Goal: Information Seeking & Learning: Learn about a topic

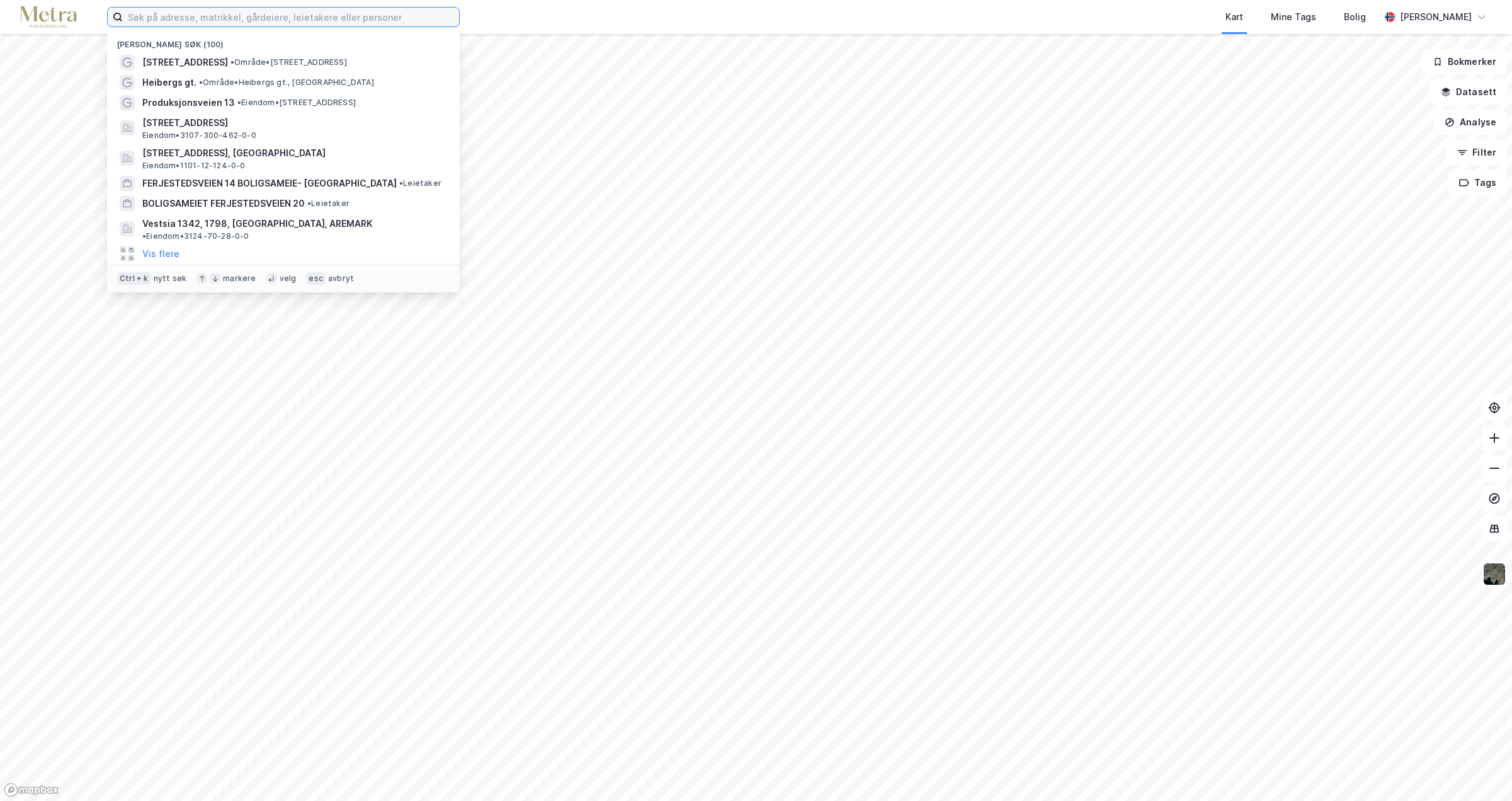
click at [152, 16] on input at bounding box center [291, 17] width 336 height 19
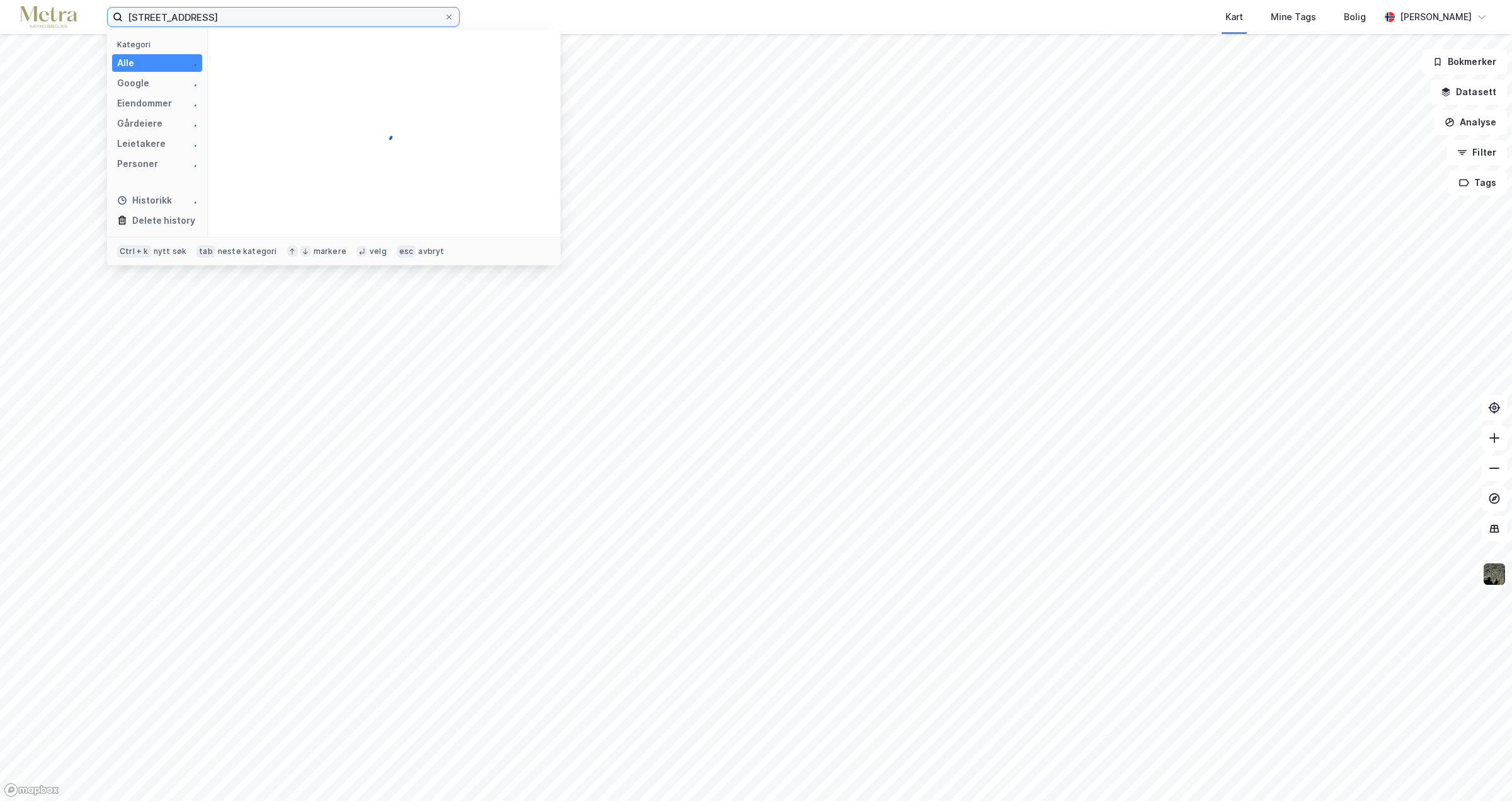
type input "[STREET_ADDRESS]"
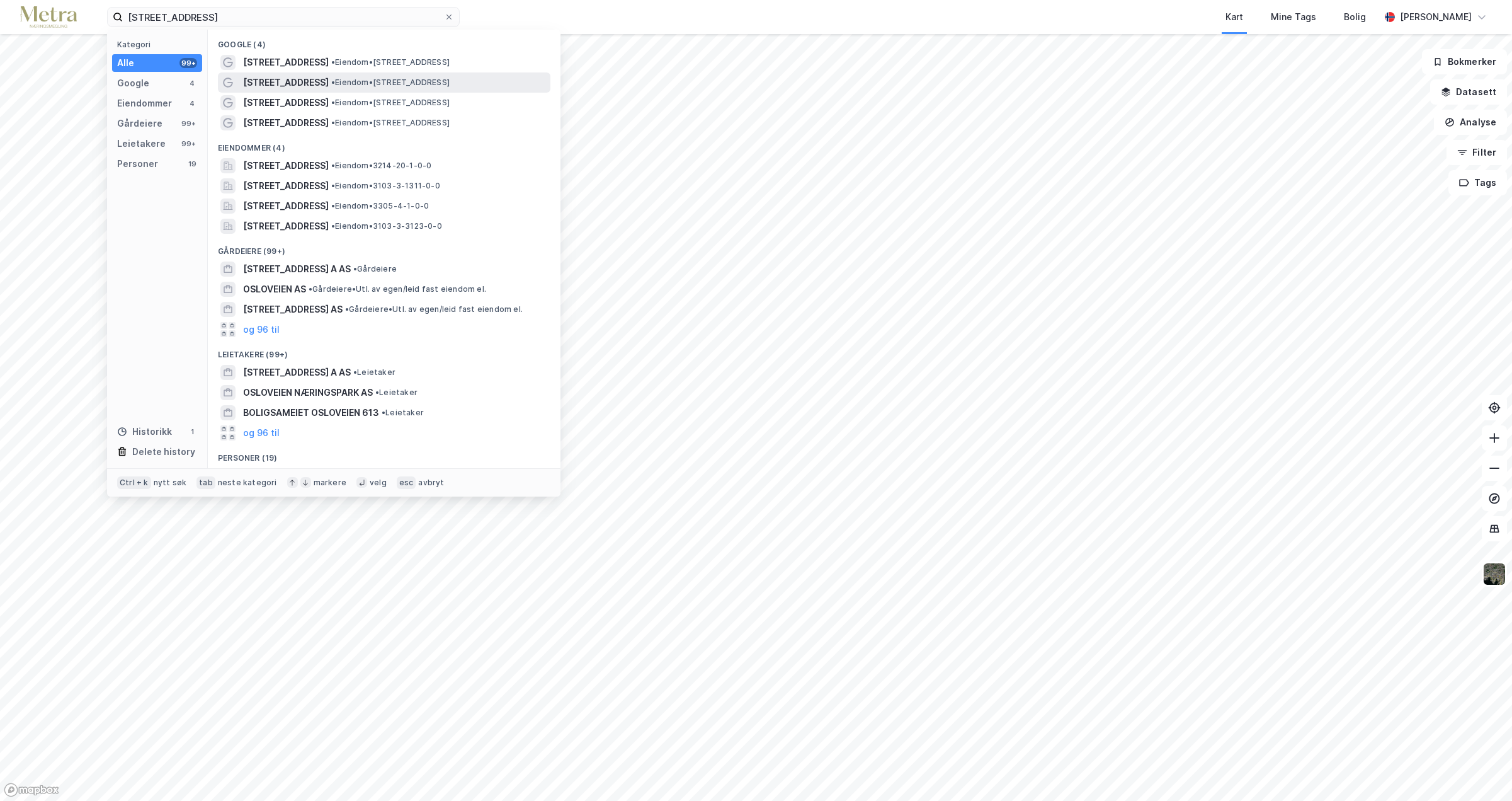
click at [267, 73] on div "[STREET_ADDRESS] • Eiendom • [STREET_ADDRESS]" at bounding box center [384, 83] width 333 height 20
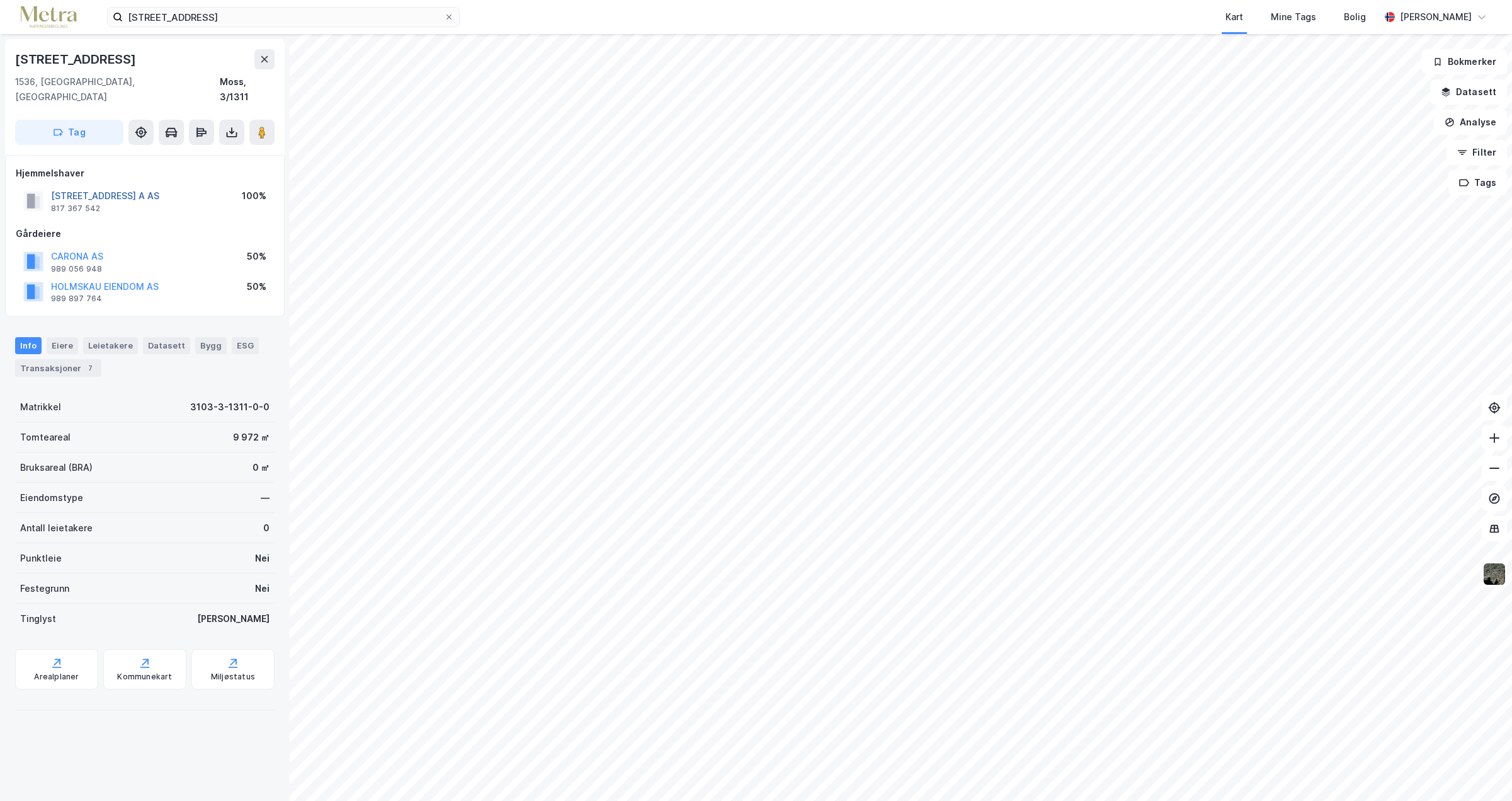
click at [0, 0] on button "[STREET_ADDRESS] A AS" at bounding box center [0, 0] width 0 height 0
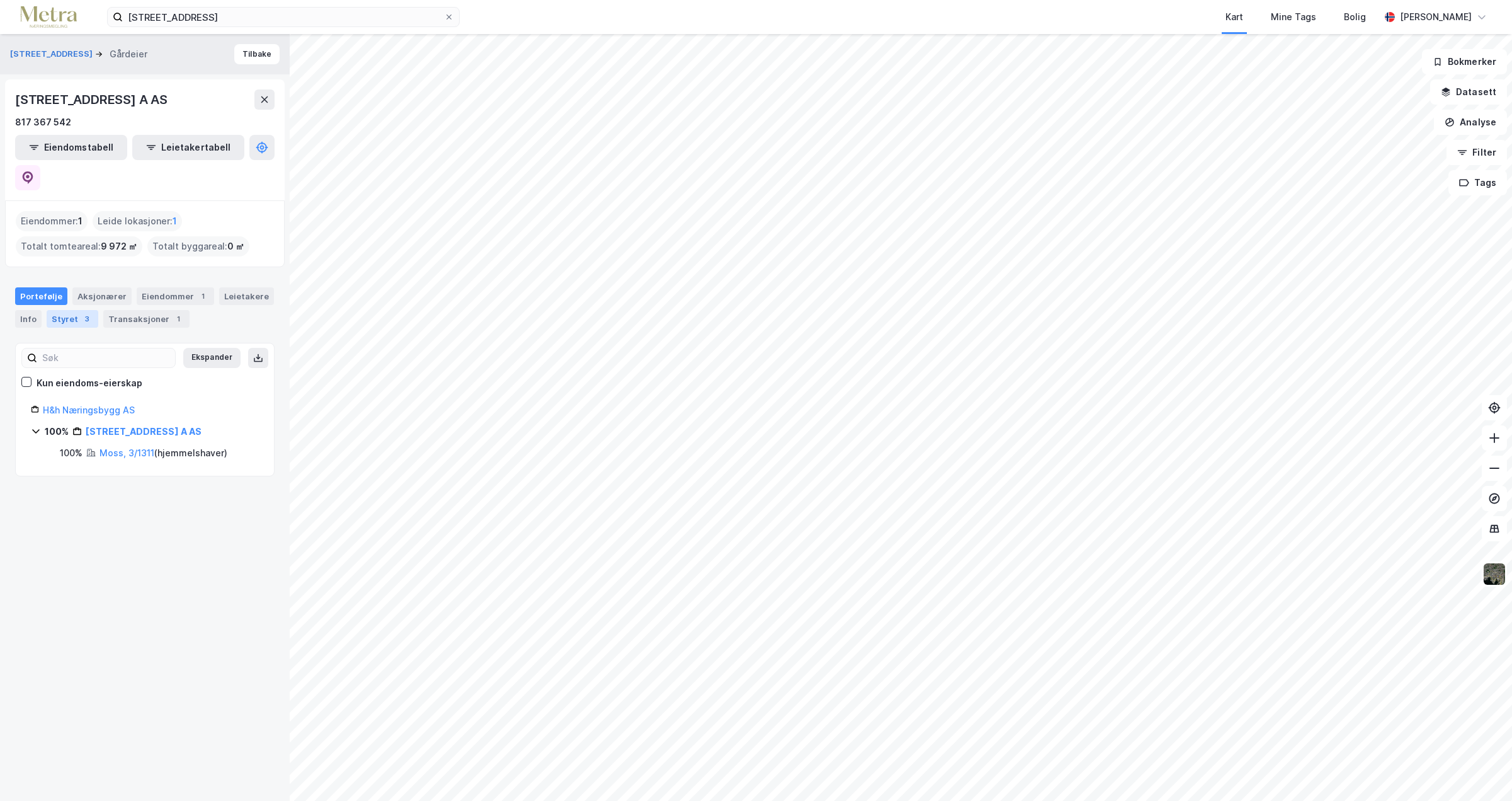
click at [64, 310] on div "Styret 3" at bounding box center [72, 319] width 51 height 18
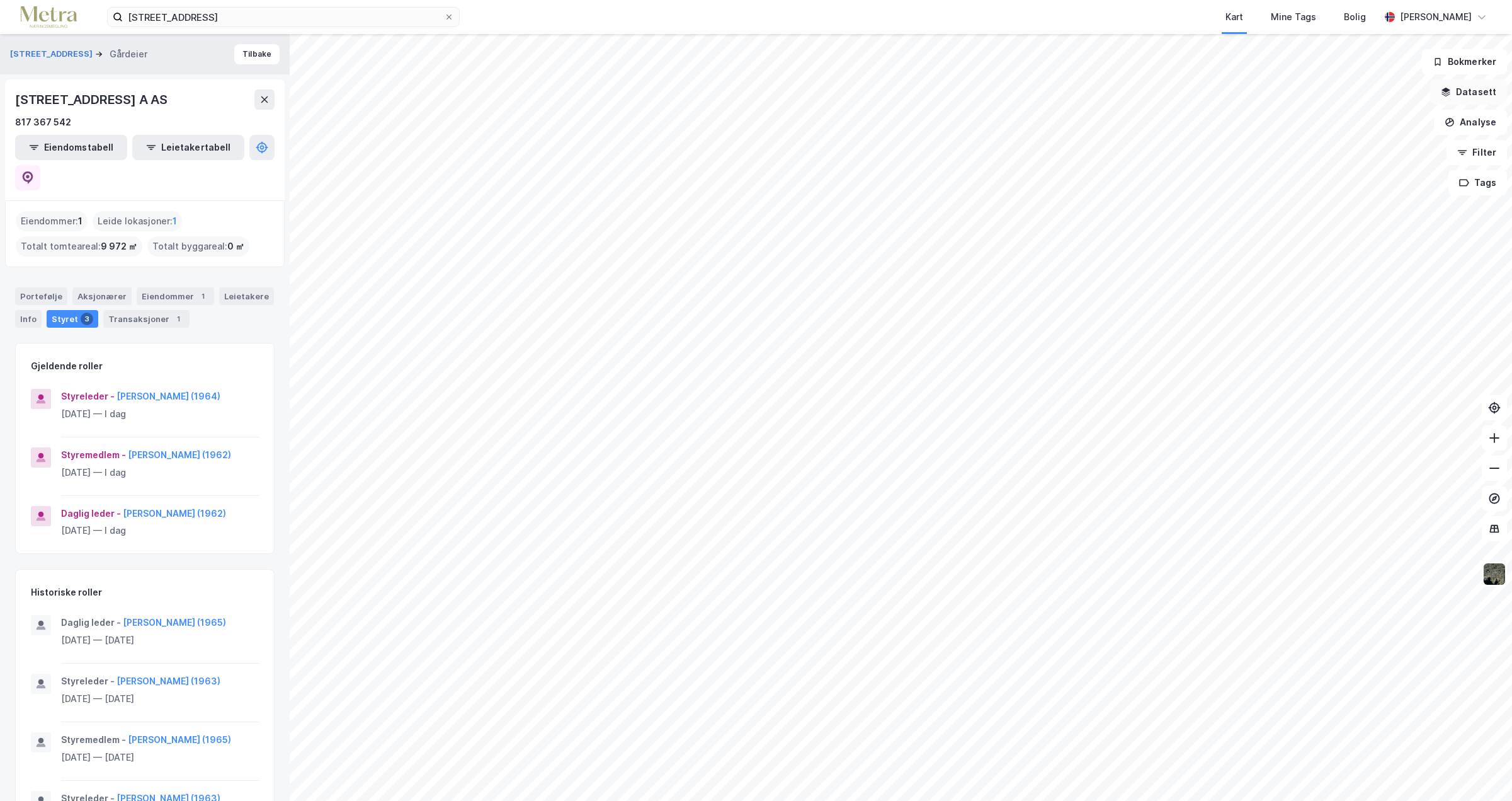
click at [1477, 91] on button "Datasett" at bounding box center [1468, 91] width 77 height 25
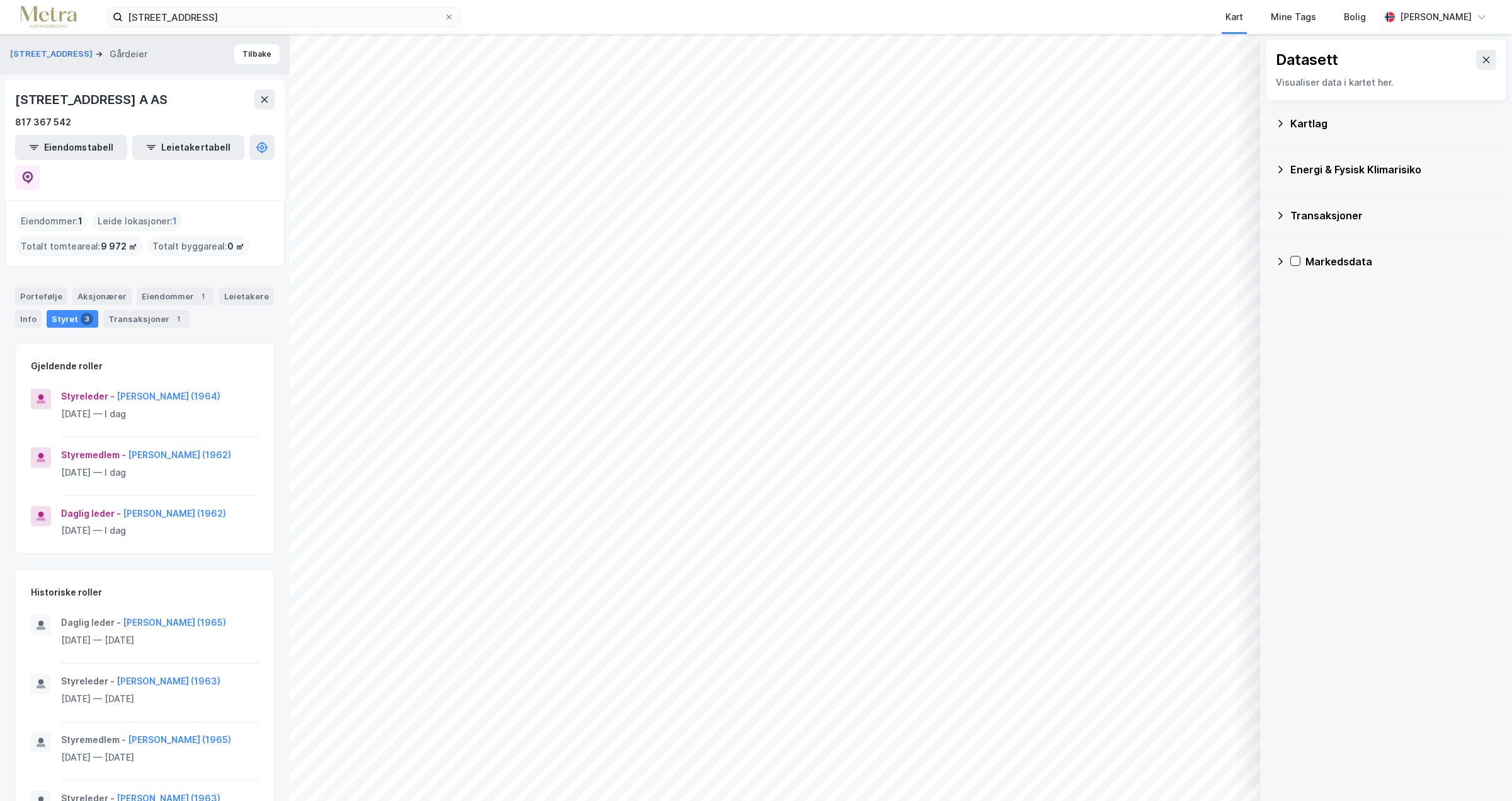
click at [1300, 132] on div "Kartlag" at bounding box center [1386, 123] width 222 height 30
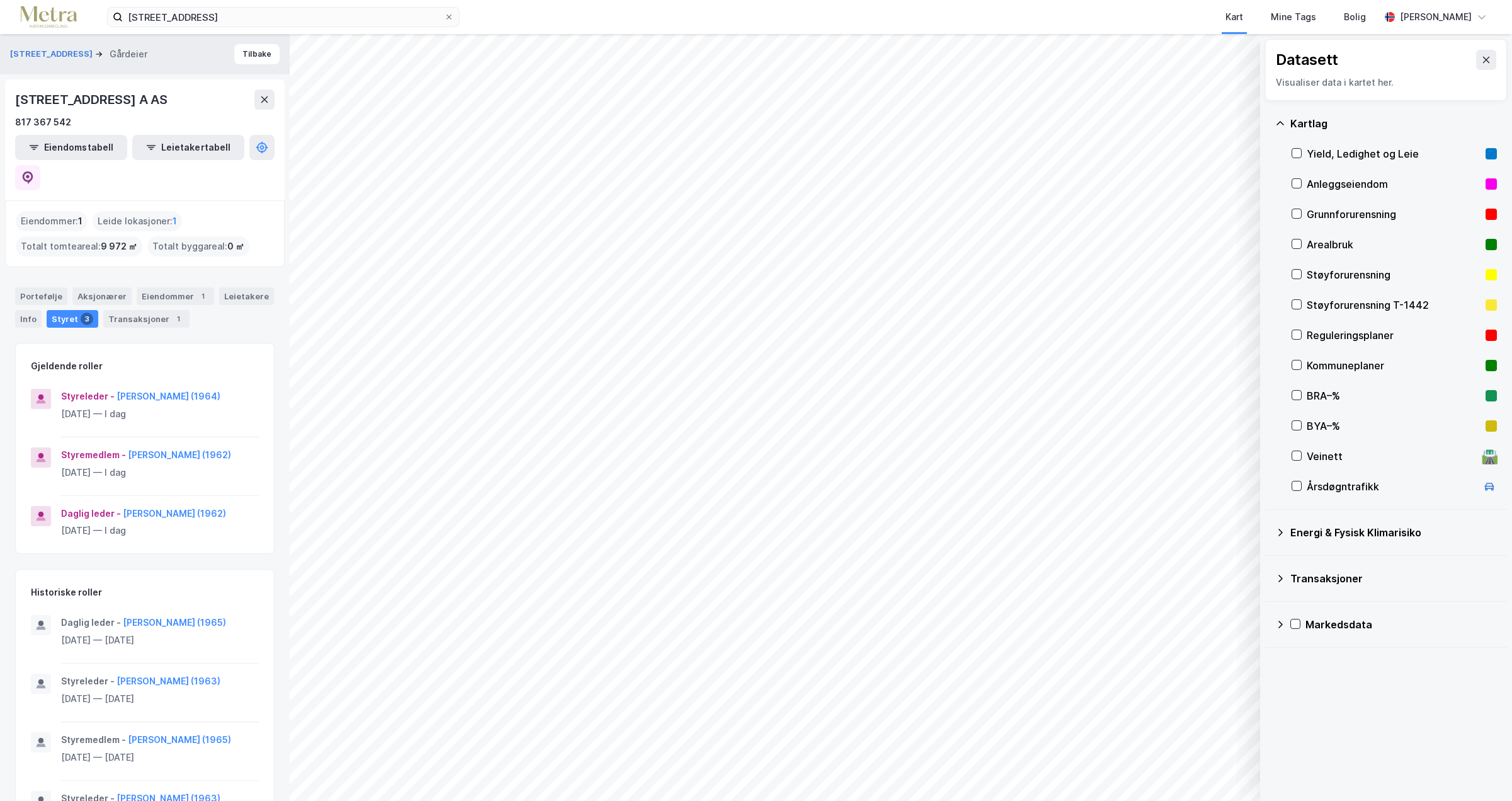
click at [1364, 532] on div "Energi & Fysisk Klimarisiko" at bounding box center [1393, 532] width 207 height 15
click at [1309, 562] on icon at bounding box center [1311, 562] width 9 height 9
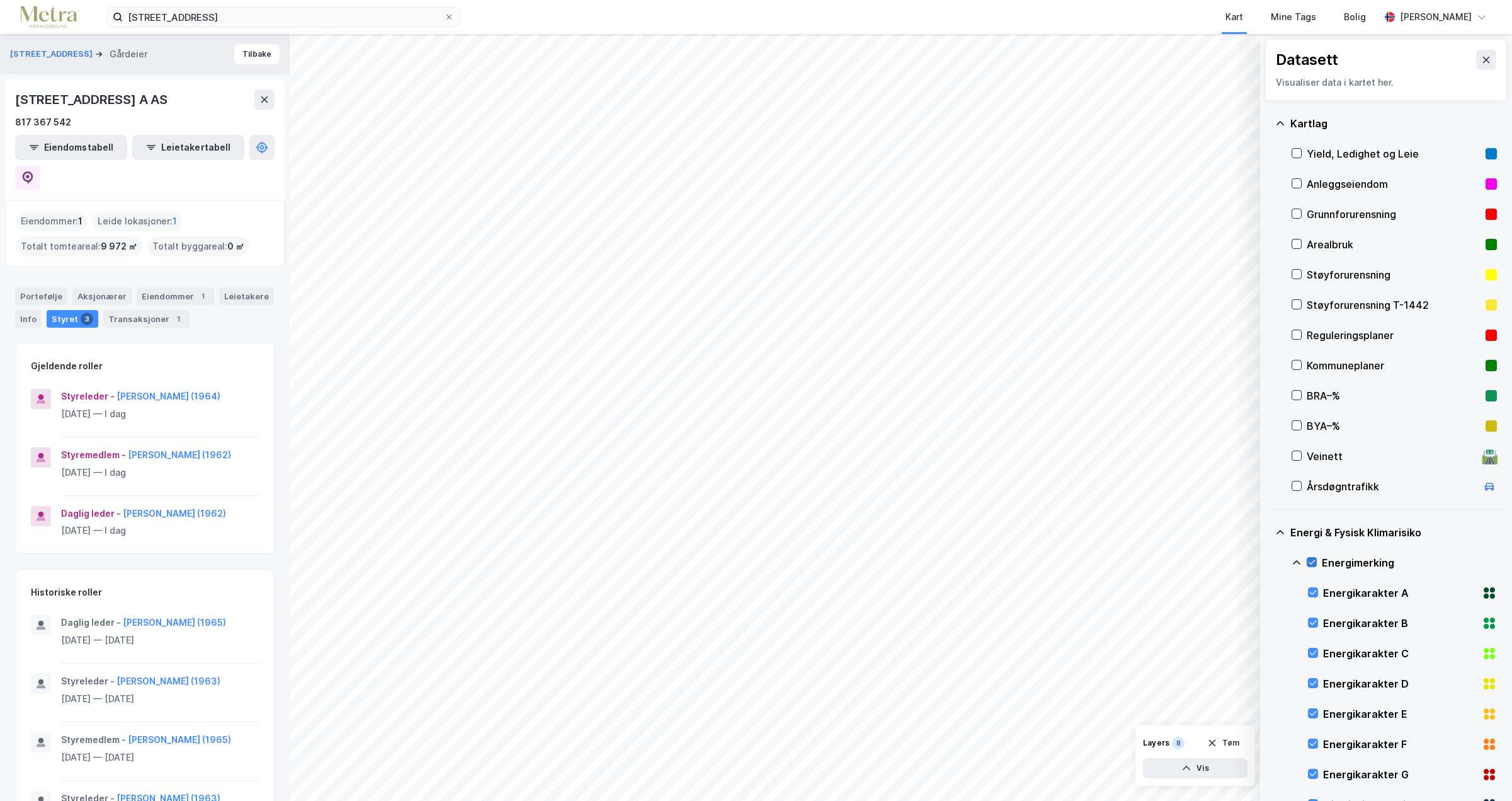
click at [1309, 562] on icon at bounding box center [1311, 562] width 9 height 9
click at [1297, 487] on icon at bounding box center [1297, 485] width 9 height 9
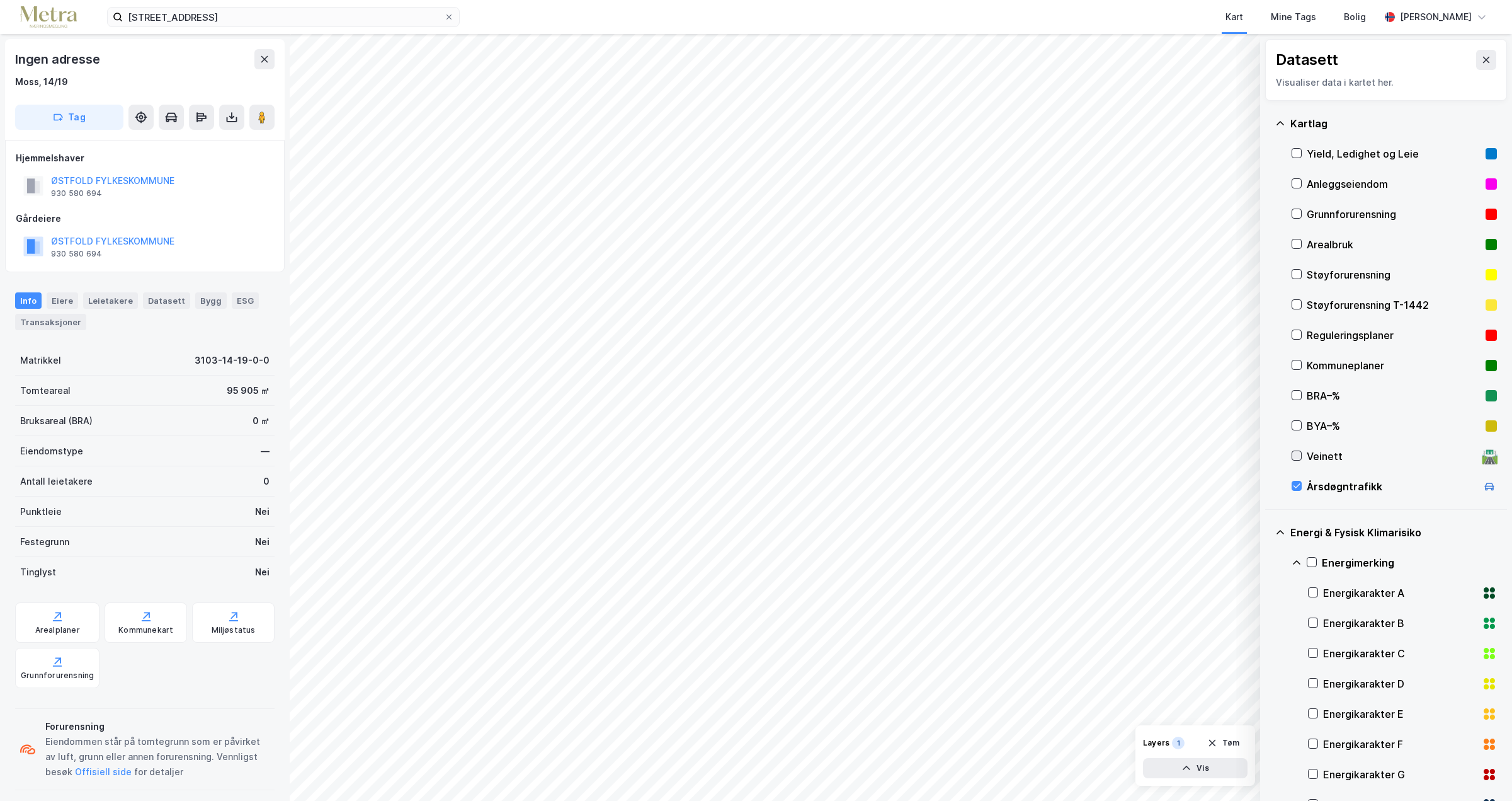
click at [1299, 456] on icon at bounding box center [1297, 455] width 9 height 9
click at [1190, 770] on icon "button" at bounding box center [1186, 768] width 10 height 10
click at [1141, 718] on div "Årsdøgntrafikk" at bounding box center [1121, 715] width 60 height 10
click at [1106, 711] on div "Årsdøgntrafikk" at bounding box center [1121, 715] width 60 height 10
click at [1295, 455] on icon at bounding box center [1297, 455] width 9 height 9
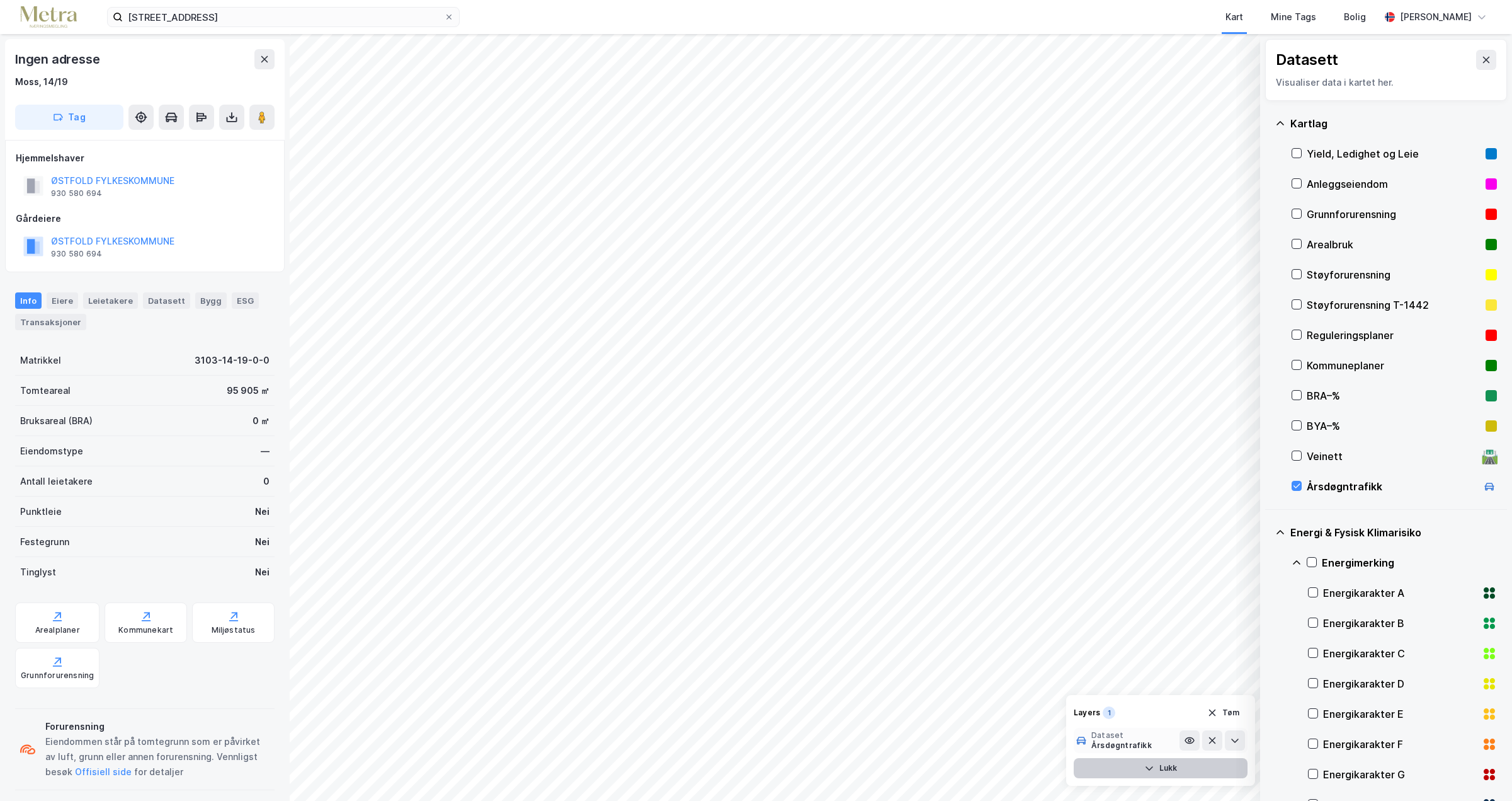
click at [1116, 749] on div "Årsdøgntrafikk" at bounding box center [1121, 745] width 60 height 10
click at [1122, 744] on div "Årsdøgntrafikk" at bounding box center [1121, 745] width 60 height 10
click at [269, 60] on icon at bounding box center [264, 59] width 10 height 10
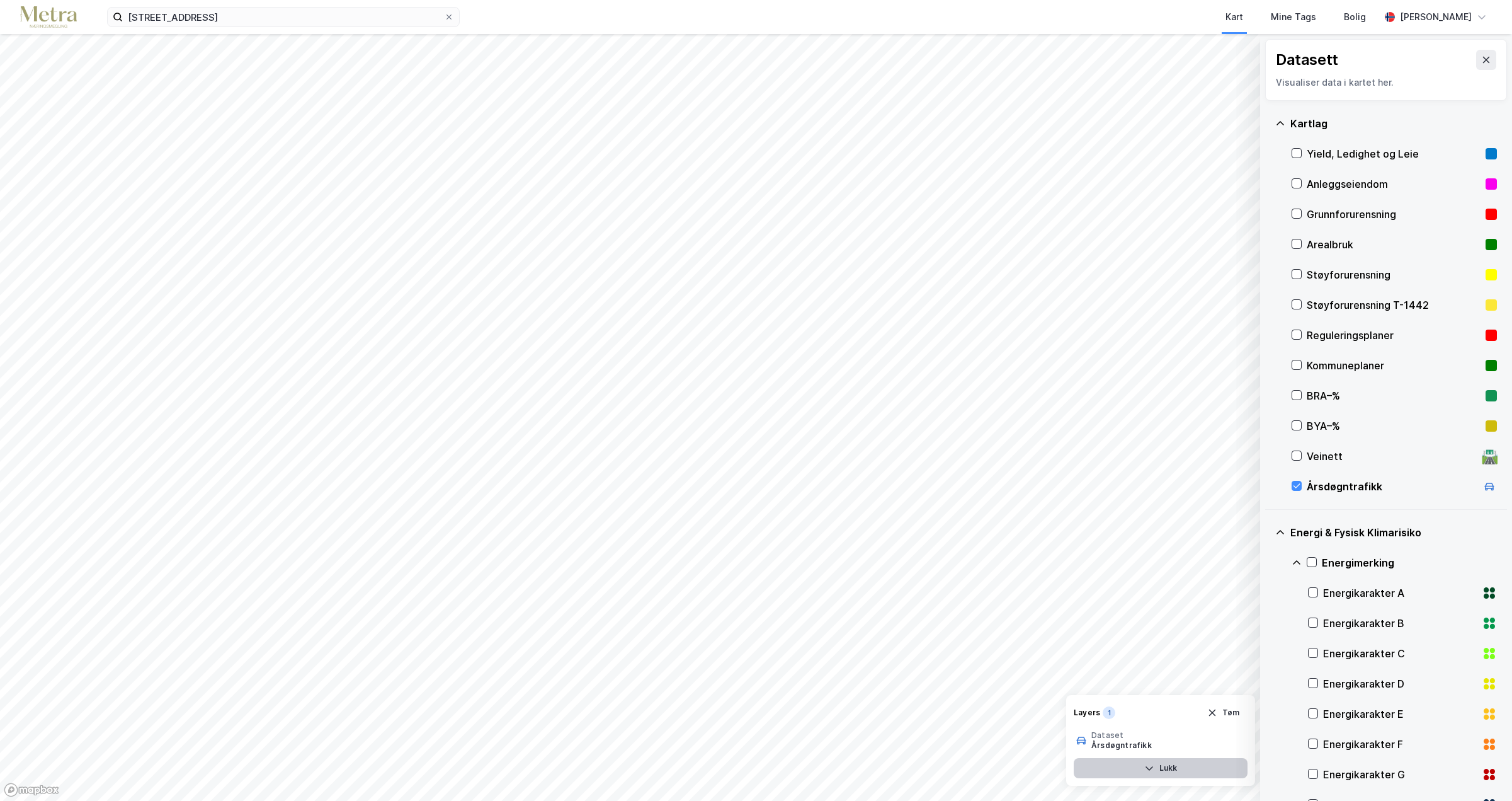
click at [587, 0] on html "[STREET_ADDRESS] Kart Mine Tags Bolig [PERSON_NAME] Visualiser data i kartet he…" at bounding box center [756, 400] width 1512 height 801
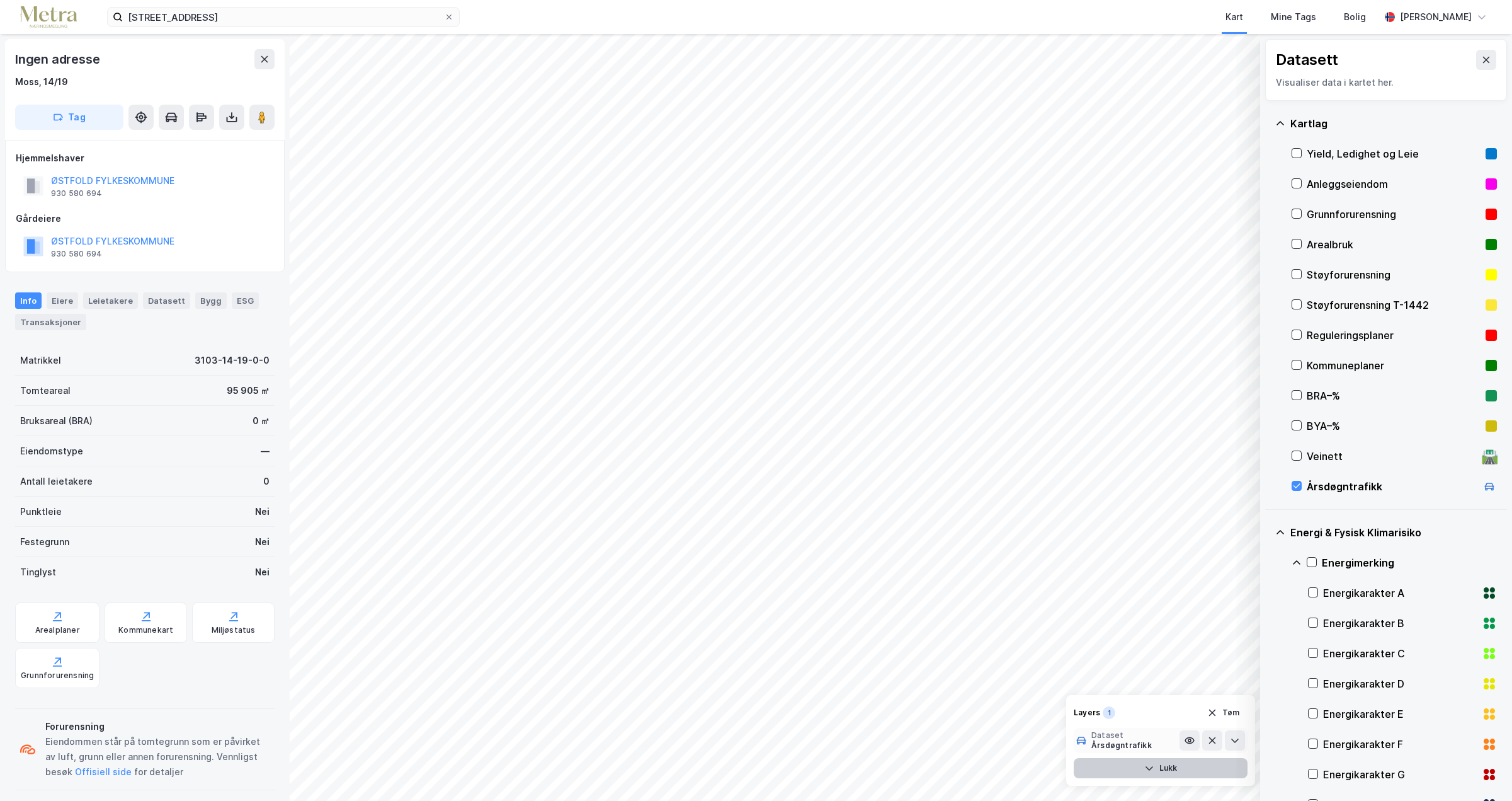
click at [1125, 743] on div "Årsdøgntrafikk" at bounding box center [1121, 745] width 60 height 10
click at [1168, 765] on button "Lukk" at bounding box center [1160, 768] width 174 height 20
click at [1302, 485] on div "Årsdøgntrafikk" at bounding box center [1394, 486] width 205 height 30
click at [1295, 485] on icon at bounding box center [1297, 485] width 9 height 9
click at [1177, 741] on div "1" at bounding box center [1178, 743] width 13 height 13
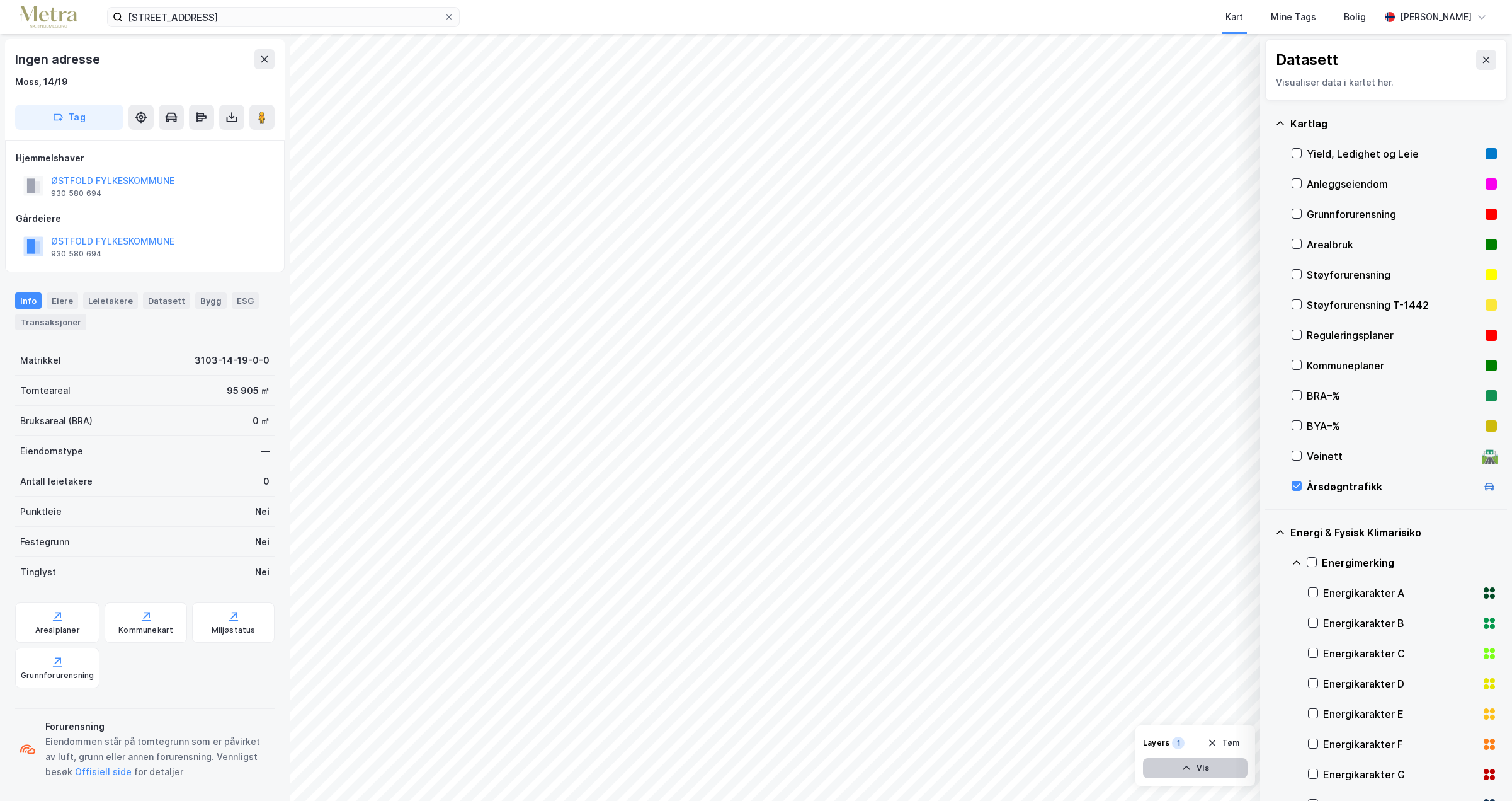
click at [1188, 766] on icon "button" at bounding box center [1186, 768] width 10 height 10
click at [1131, 745] on div "Årsdøgntrafikk" at bounding box center [1121, 745] width 60 height 10
click at [1187, 741] on icon at bounding box center [1190, 741] width 9 height 5
click at [1234, 741] on icon at bounding box center [1235, 741] width 7 height 5
